Goal: Use online tool/utility

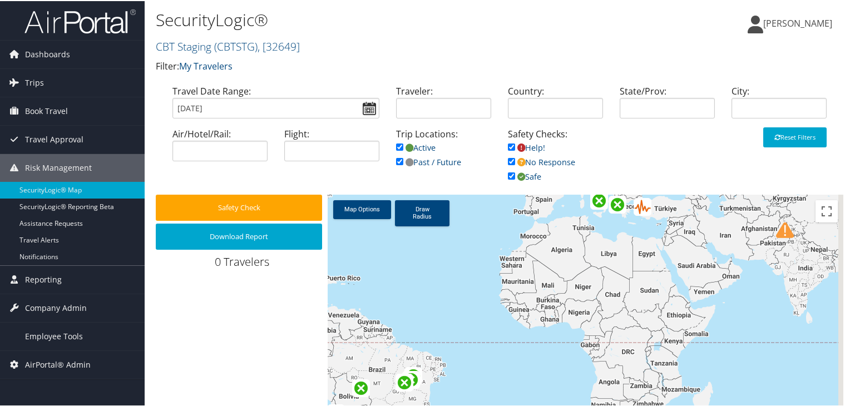
drag, startPoint x: 503, startPoint y: 272, endPoint x: 449, endPoint y: 219, distance: 75.9
click at [449, 219] on div at bounding box center [586, 373] width 516 height 358
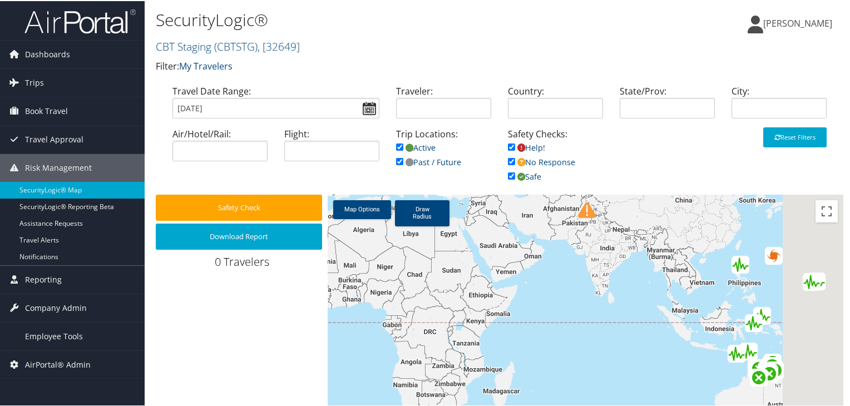
drag, startPoint x: 723, startPoint y: 319, endPoint x: 536, endPoint y: 314, distance: 186.9
click at [536, 314] on div at bounding box center [586, 373] width 516 height 358
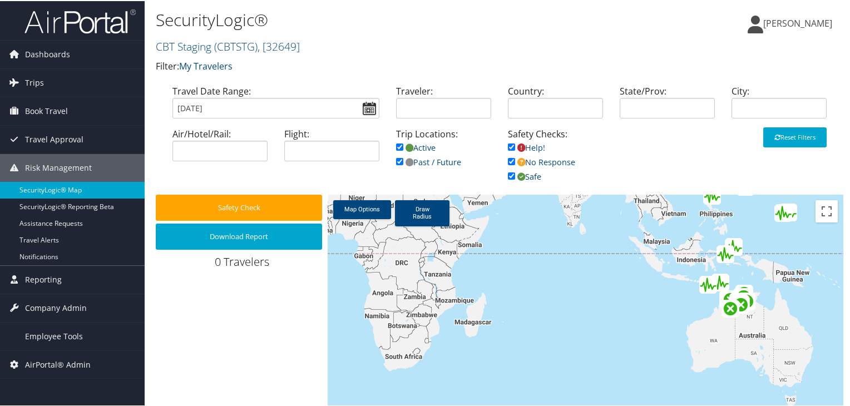
drag, startPoint x: 578, startPoint y: 370, endPoint x: 543, endPoint y: 288, distance: 89.0
click at [543, 288] on div at bounding box center [586, 373] width 516 height 358
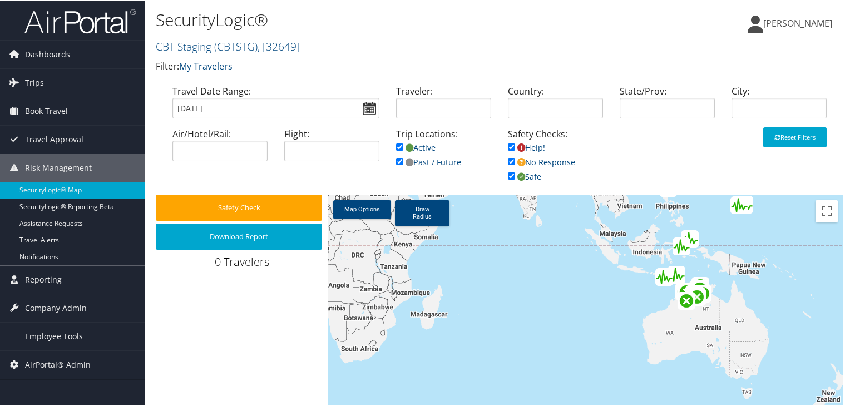
drag, startPoint x: 603, startPoint y: 323, endPoint x: 558, endPoint y: 327, distance: 44.7
click at [558, 327] on div at bounding box center [586, 373] width 516 height 358
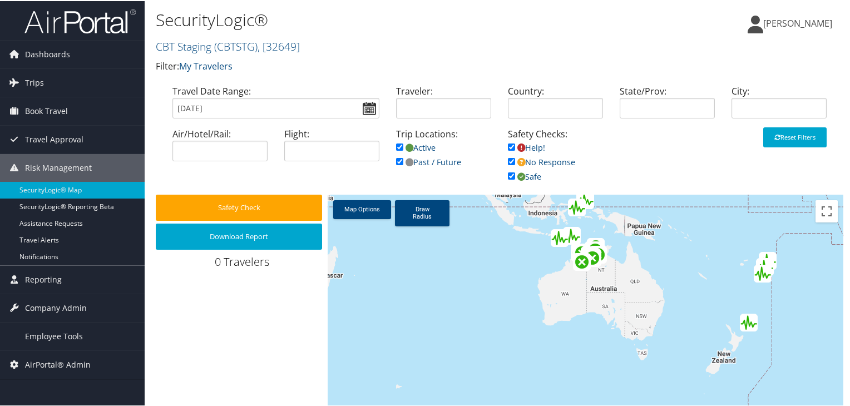
drag, startPoint x: 565, startPoint y: 332, endPoint x: 456, endPoint y: 290, distance: 116.7
click at [456, 290] on div at bounding box center [586, 373] width 516 height 358
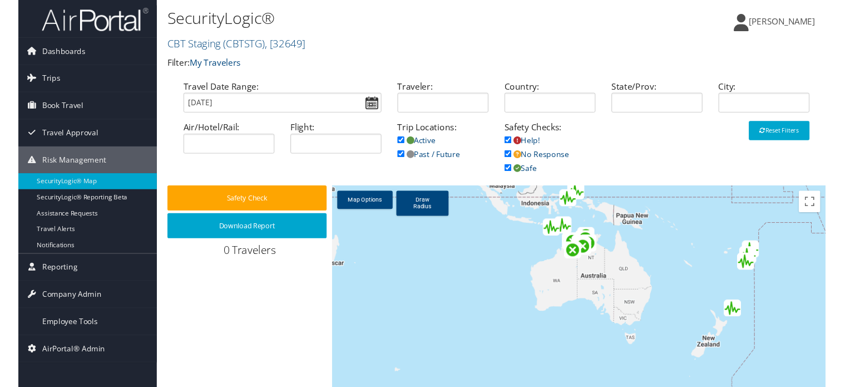
scroll to position [56, 0]
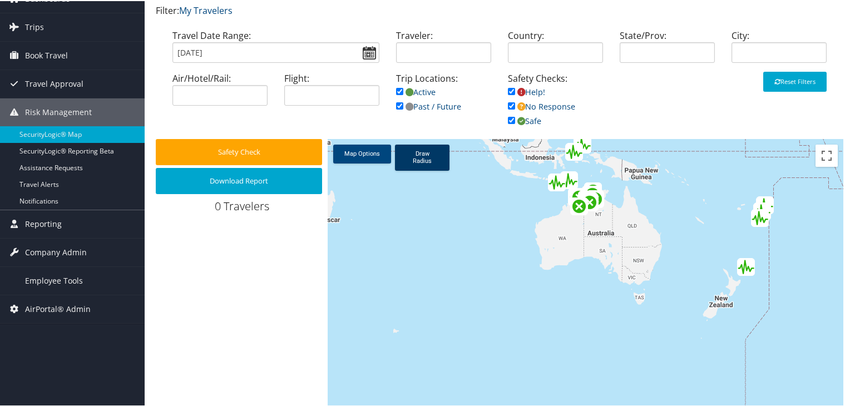
click at [429, 162] on link "Draw Radius" at bounding box center [422, 156] width 55 height 26
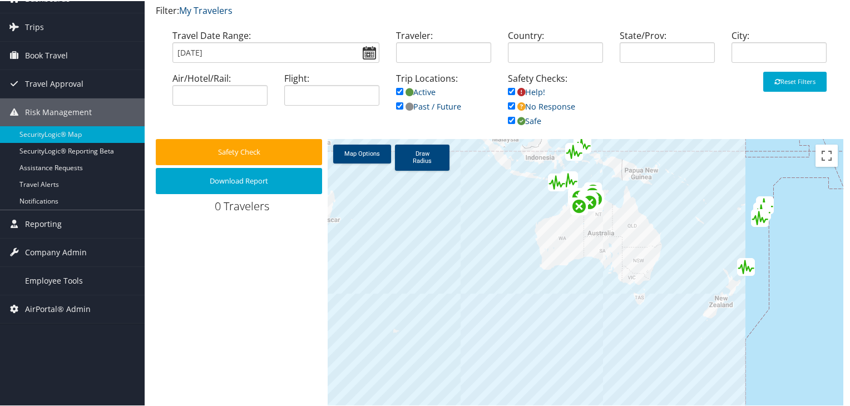
drag, startPoint x: 478, startPoint y: 176, endPoint x: 677, endPoint y: 264, distance: 217.6
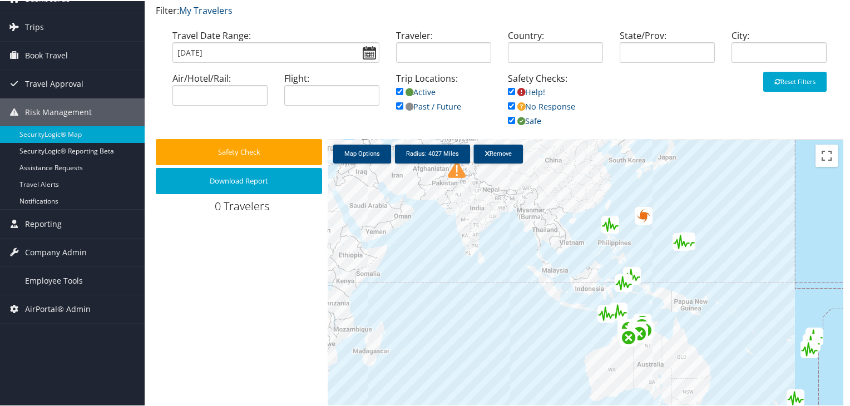
drag, startPoint x: 707, startPoint y: 192, endPoint x: 763, endPoint y: 314, distance: 134.6
click at [763, 335] on div at bounding box center [586, 317] width 516 height 358
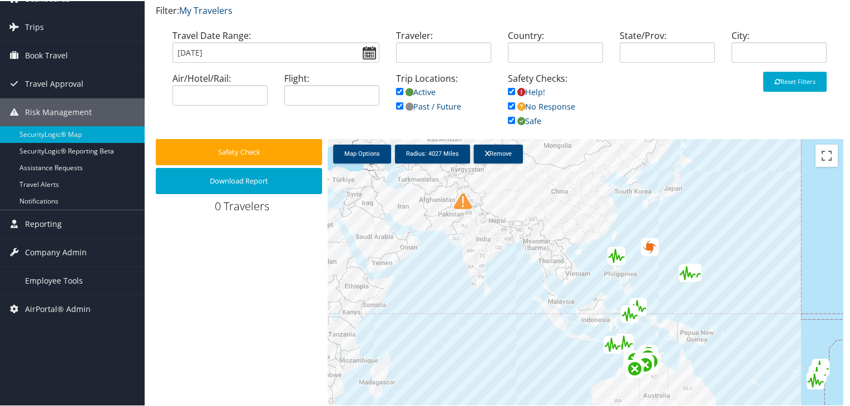
drag, startPoint x: 719, startPoint y: 197, endPoint x: 725, endPoint y: 230, distance: 33.4
click at [725, 230] on div at bounding box center [586, 317] width 516 height 358
click at [362, 158] on link "Map Options" at bounding box center [362, 152] width 58 height 19
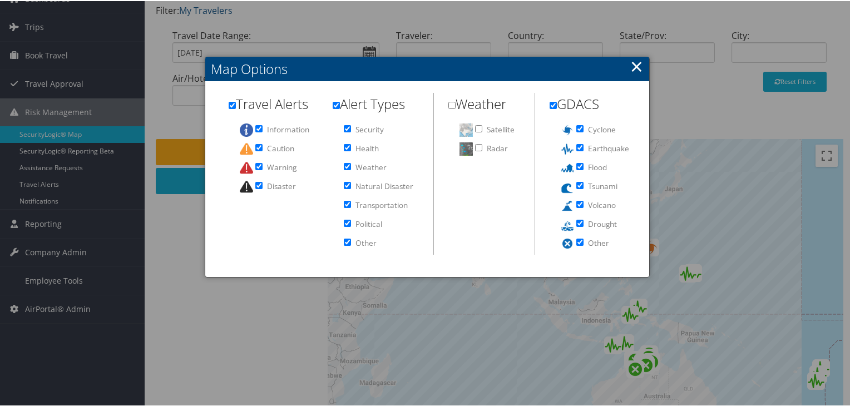
click at [637, 63] on link "×" at bounding box center [636, 65] width 13 height 22
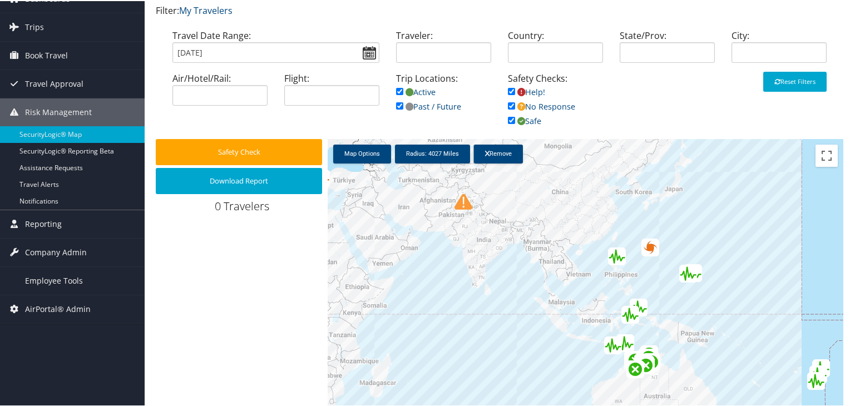
click at [646, 244] on img "Orange alert for tropical cyclone PODUL-25. Population affected by Category 1 (…" at bounding box center [650, 246] width 18 height 18
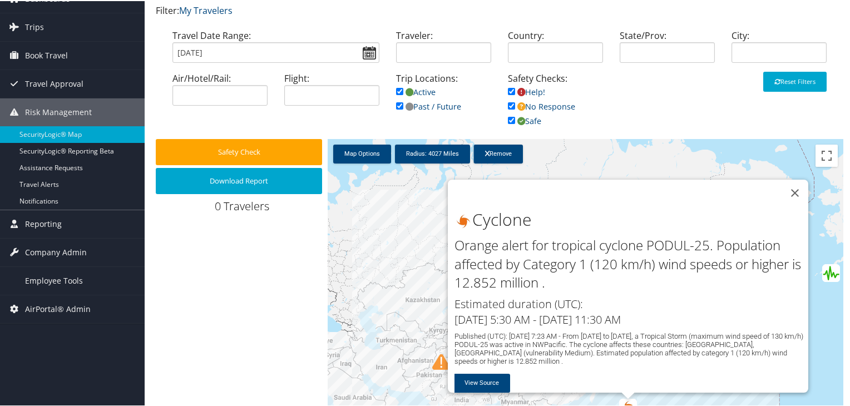
click at [792, 186] on button "Close" at bounding box center [794, 192] width 27 height 27
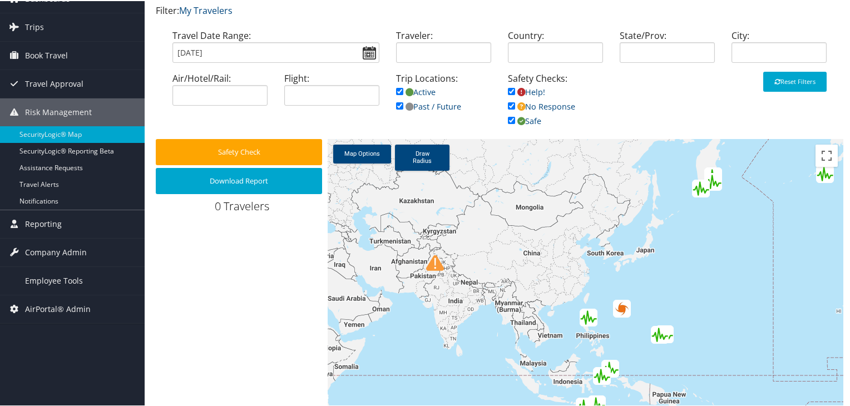
drag, startPoint x: 692, startPoint y: 358, endPoint x: 686, endPoint y: 256, distance: 102.0
click at [686, 256] on div at bounding box center [586, 317] width 516 height 358
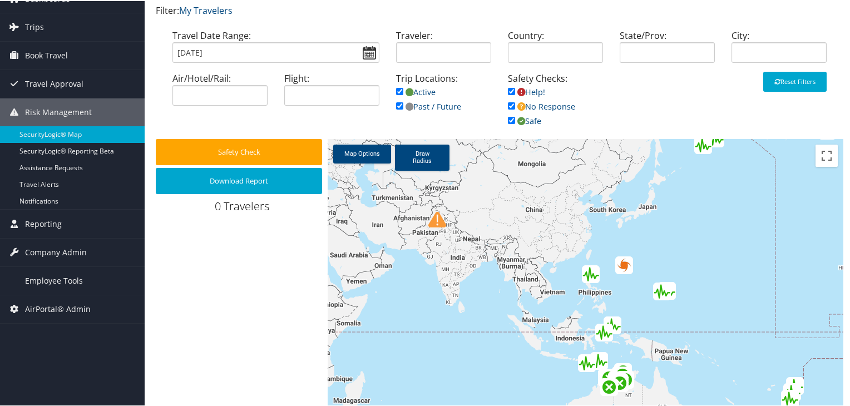
drag, startPoint x: 687, startPoint y: 328, endPoint x: 690, endPoint y: 281, distance: 46.2
click at [690, 281] on div at bounding box center [586, 317] width 516 height 358
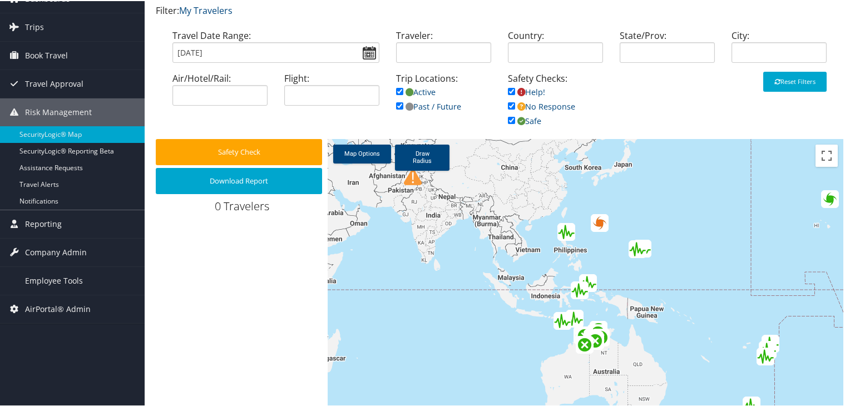
drag, startPoint x: 690, startPoint y: 275, endPoint x: 665, endPoint y: 232, distance: 49.8
click at [665, 232] on div at bounding box center [586, 317] width 516 height 358
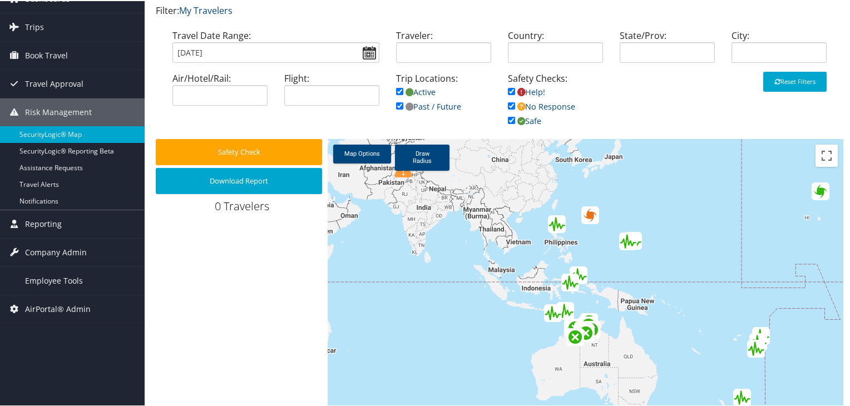
drag, startPoint x: 698, startPoint y: 260, endPoint x: 686, endPoint y: 250, distance: 15.4
click at [686, 250] on div at bounding box center [586, 317] width 516 height 358
click at [541, 195] on div at bounding box center [586, 317] width 516 height 358
click at [623, 192] on div at bounding box center [586, 317] width 516 height 358
click at [398, 15] on p "Filter: My Travelers" at bounding box center [385, 10] width 458 height 14
